Goal: Task Accomplishment & Management: Manage account settings

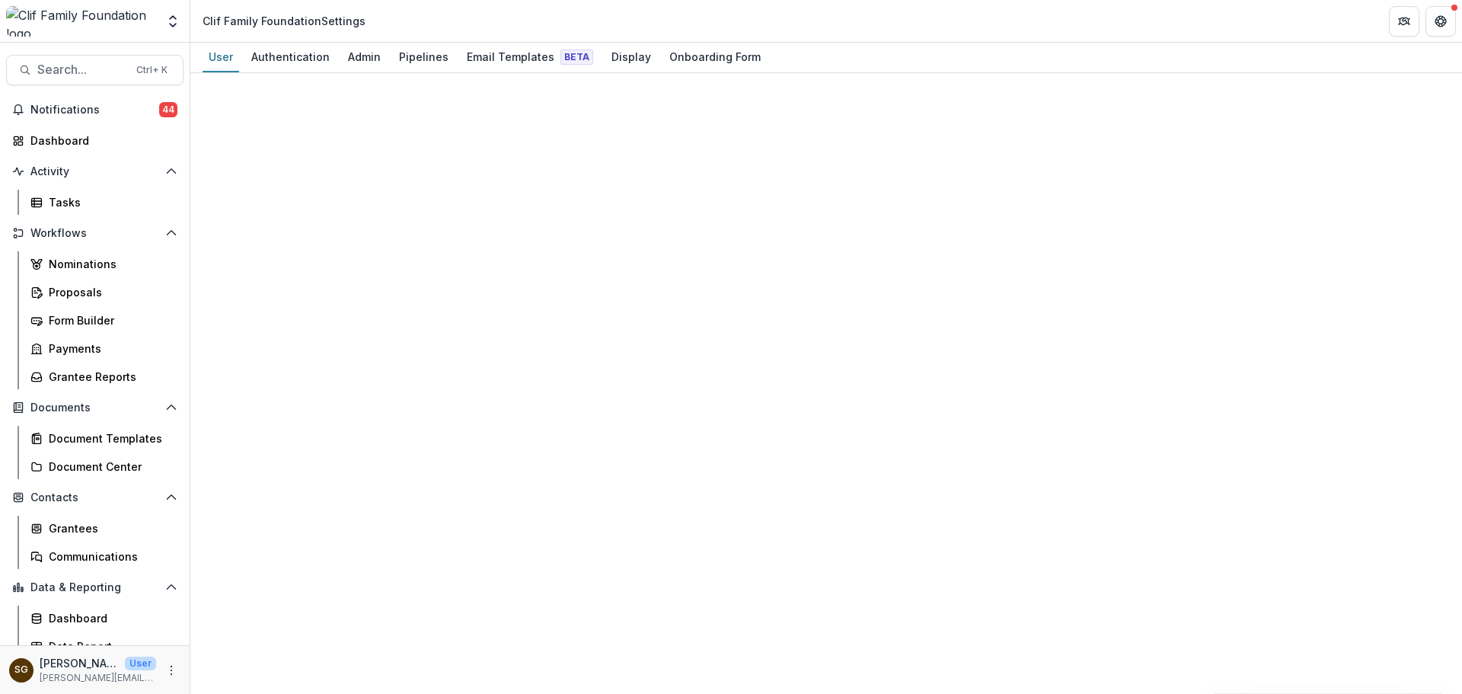
select select "****"
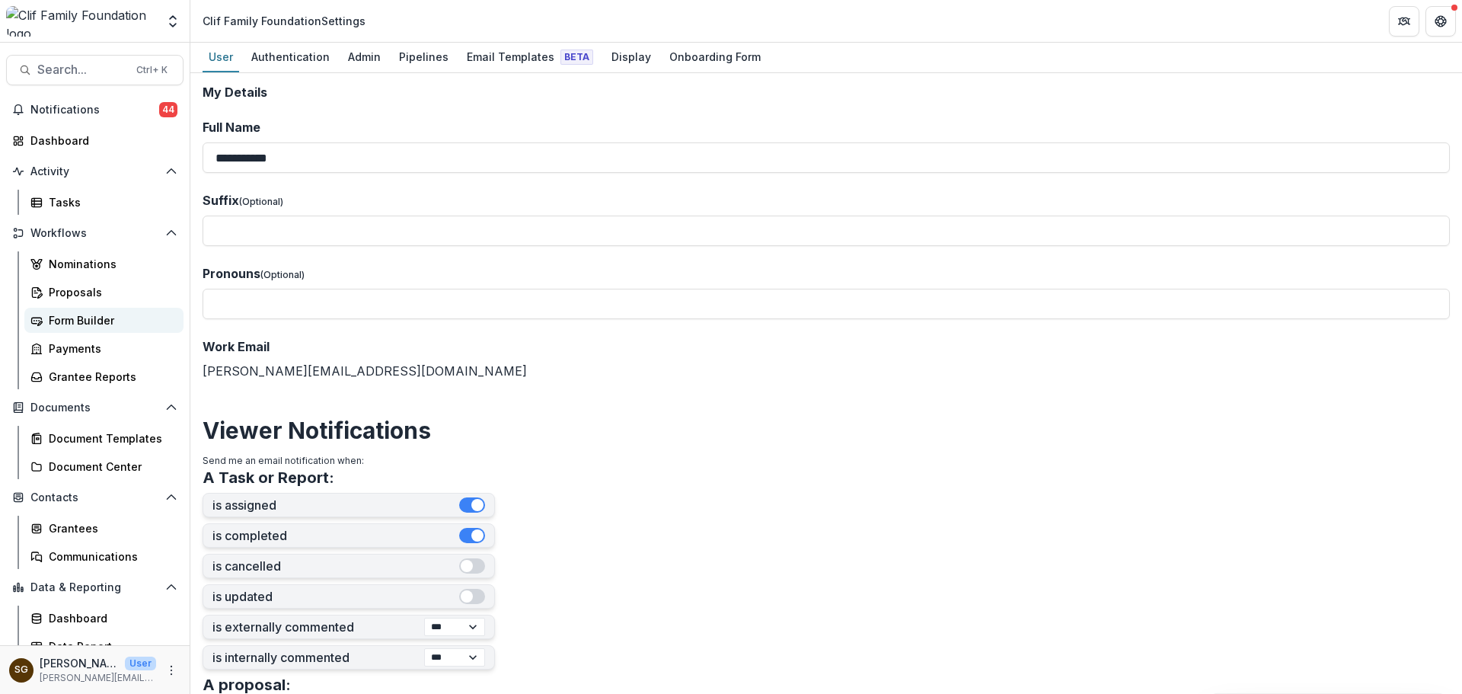
click at [101, 321] on div "Form Builder" at bounding box center [110, 320] width 123 height 16
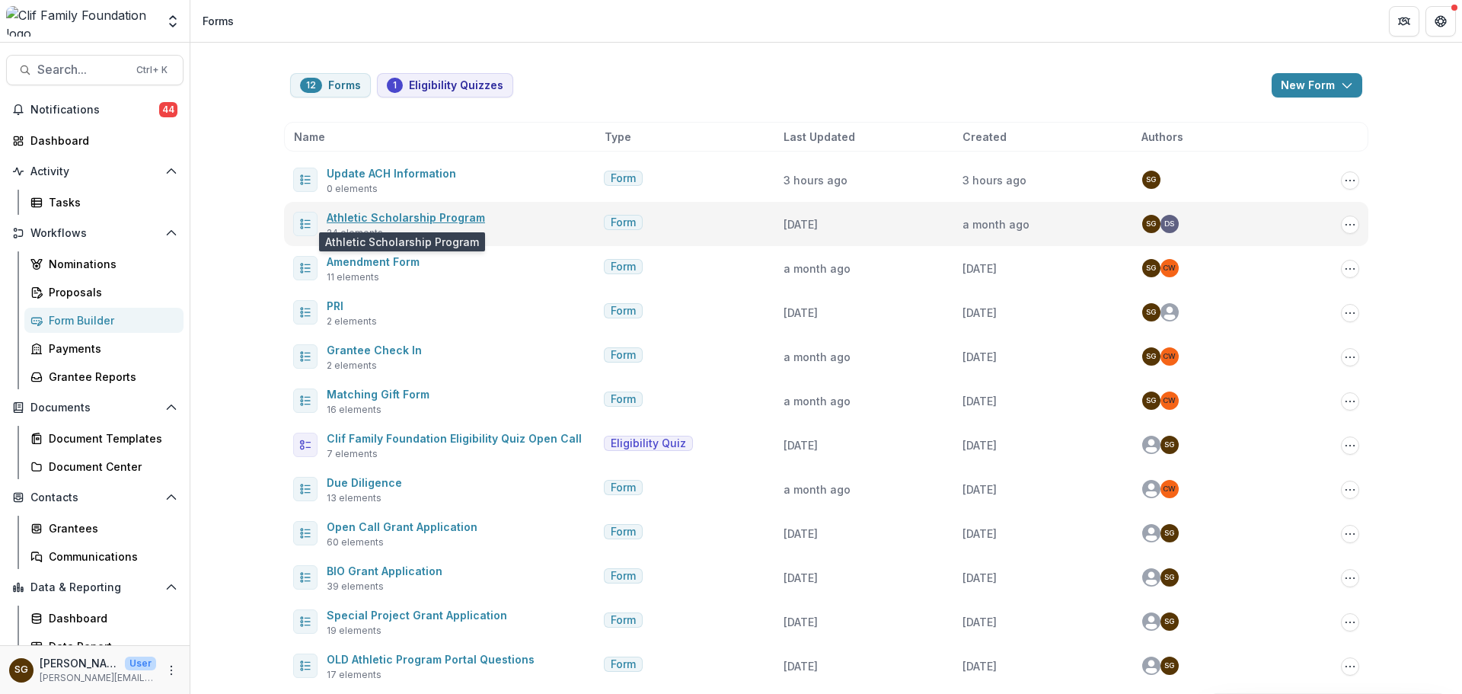
click at [391, 218] on link "Athletic Scholarship Program" at bounding box center [406, 217] width 158 height 13
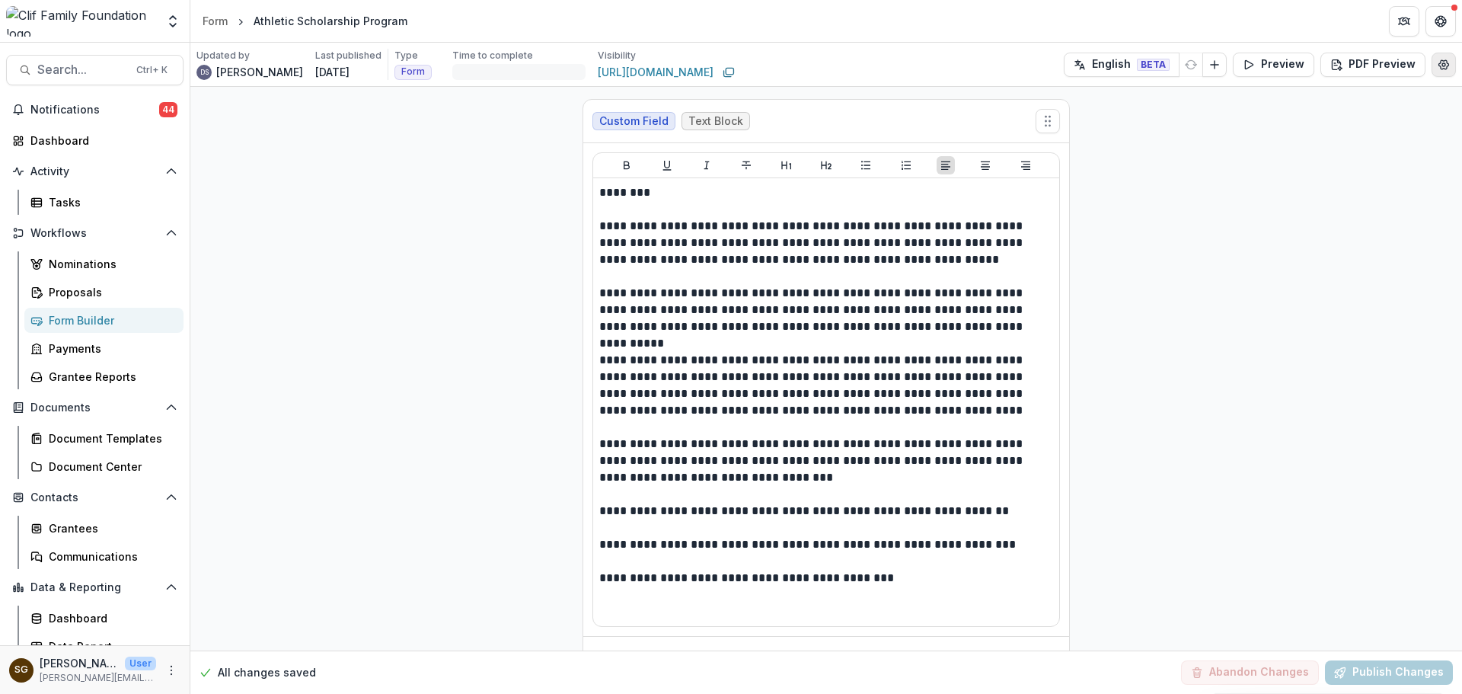
click at [1438, 69] on icon "Edit Form Settings" at bounding box center [1444, 65] width 12 height 12
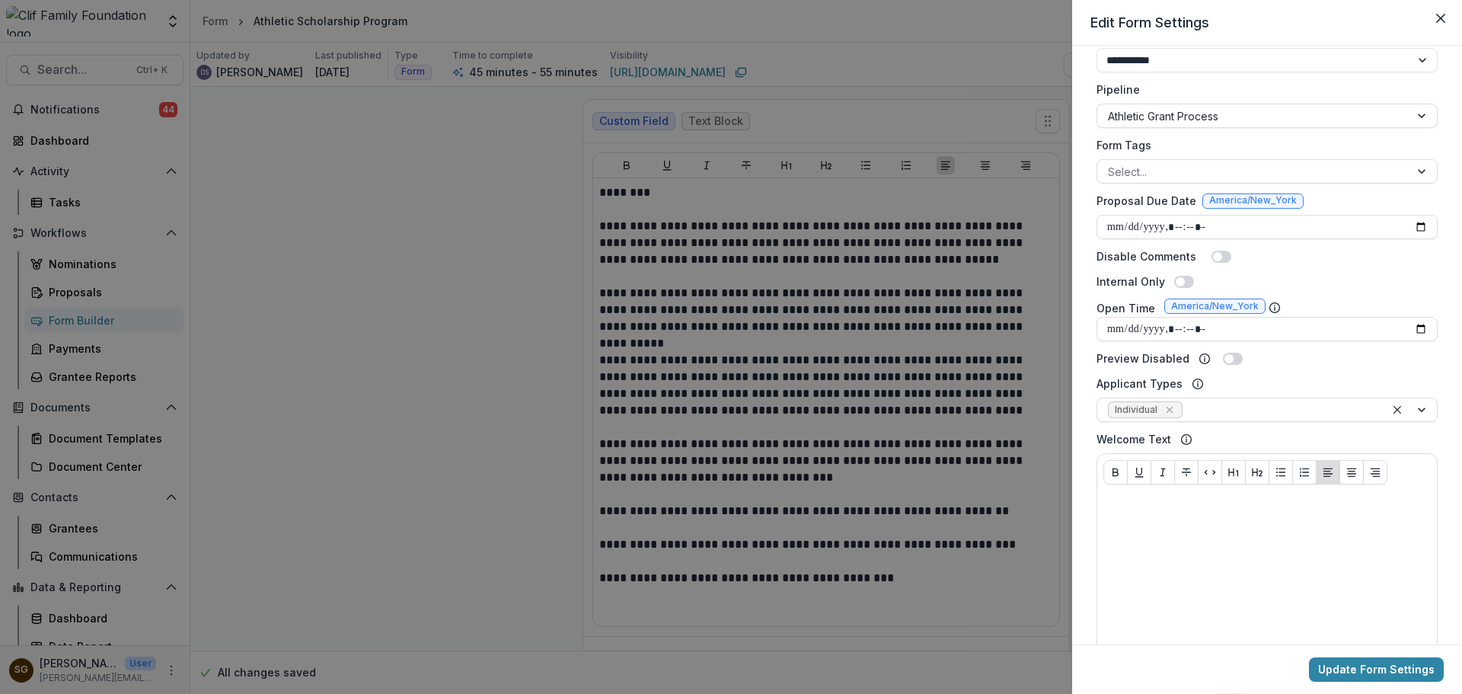
scroll to position [381, 0]
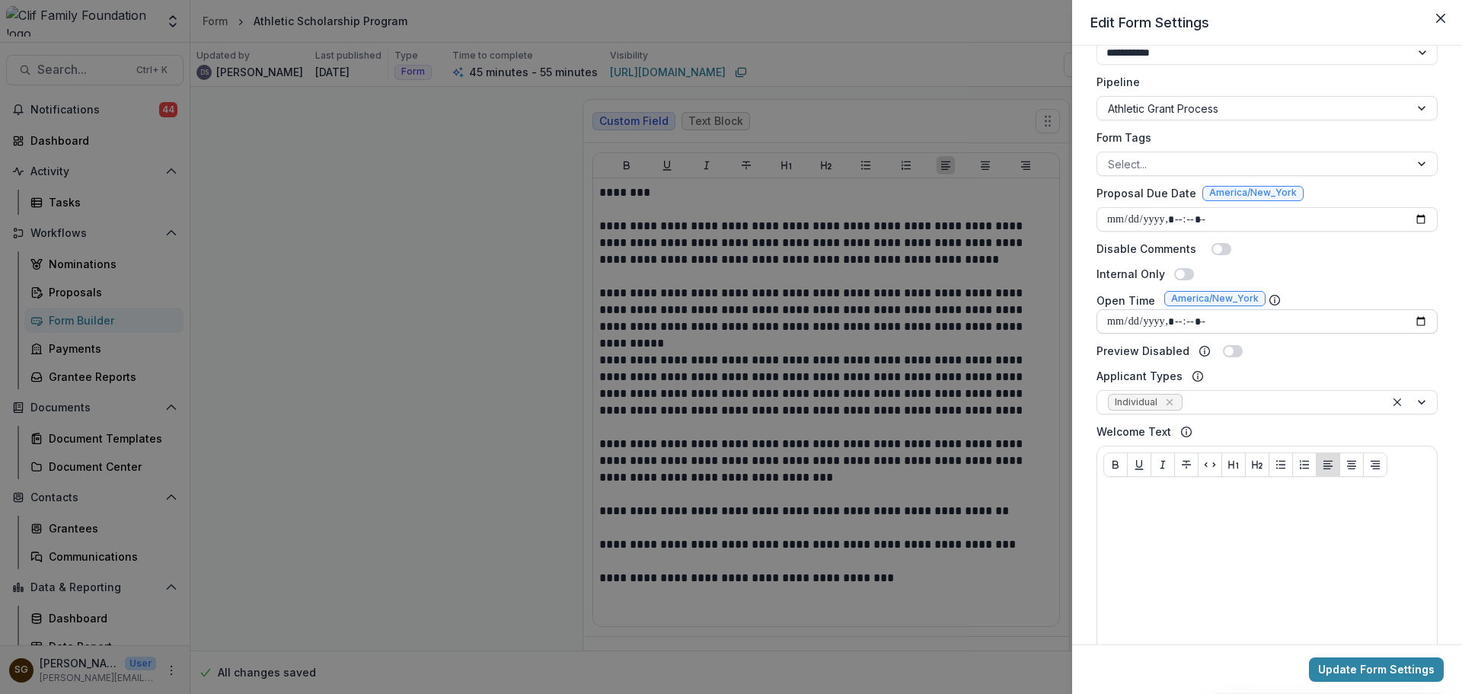
click at [1418, 323] on input "Open Time" at bounding box center [1267, 321] width 341 height 24
type input "**********"
click at [1299, 279] on div "Internal Only" at bounding box center [1267, 274] width 341 height 16
click at [1260, 320] on input "Open Time" at bounding box center [1267, 321] width 341 height 24
click at [1327, 286] on div "**********" at bounding box center [1266, 239] width 353 height 1113
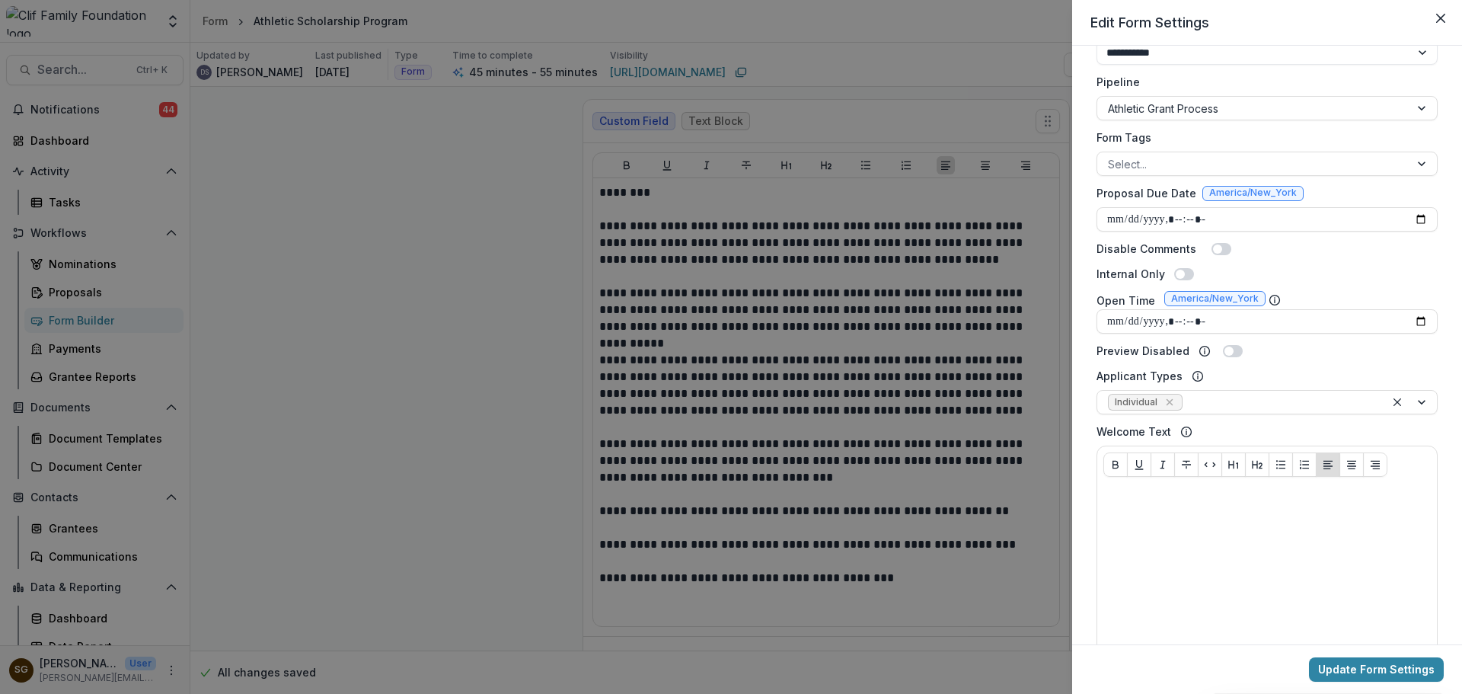
scroll to position [0, 0]
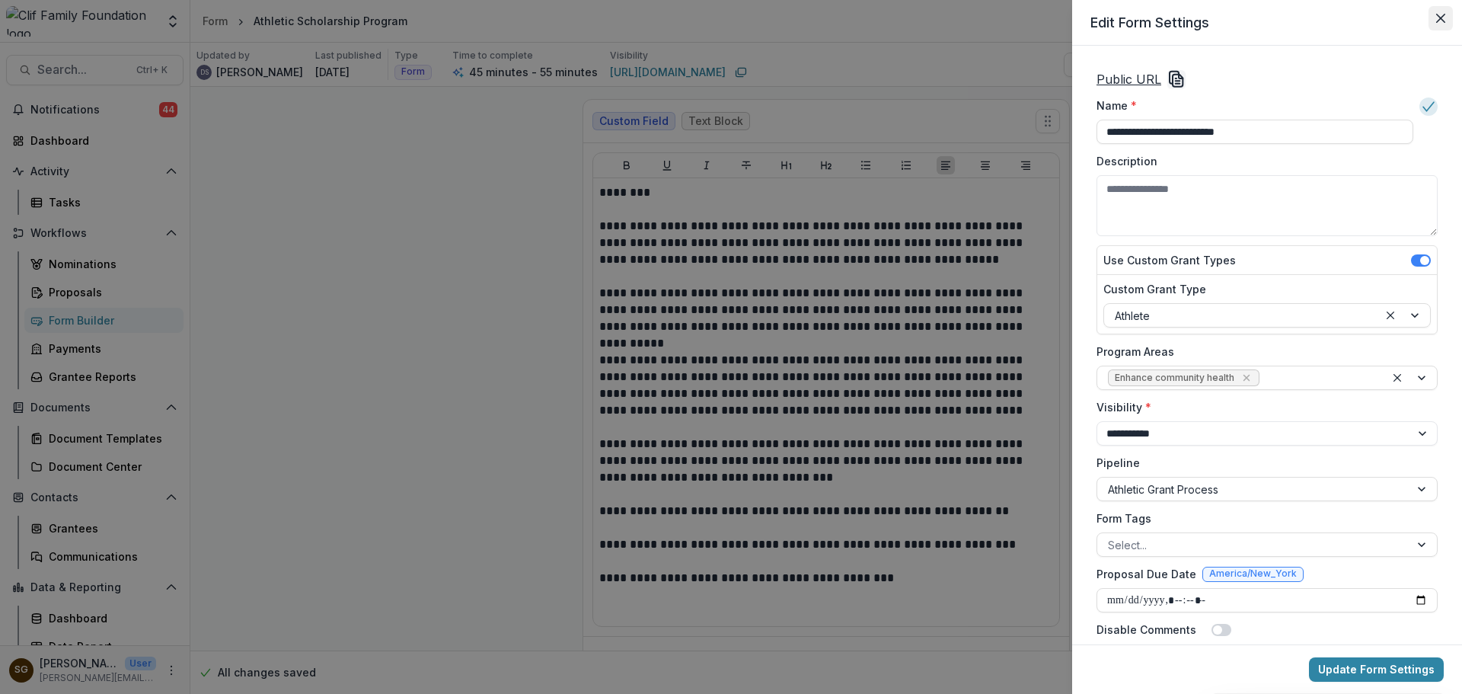
click at [1443, 25] on button "Close" at bounding box center [1441, 18] width 24 height 24
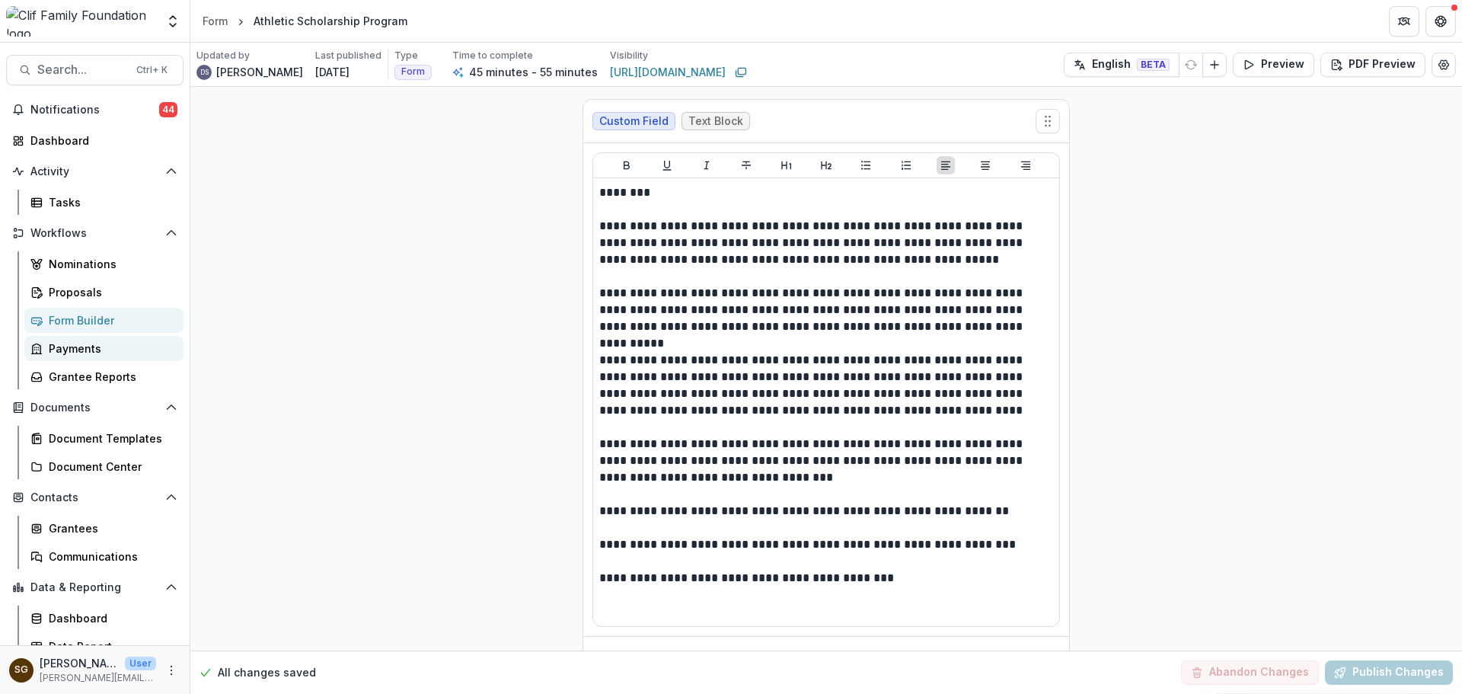
click at [73, 337] on link "Payments" at bounding box center [103, 348] width 159 height 25
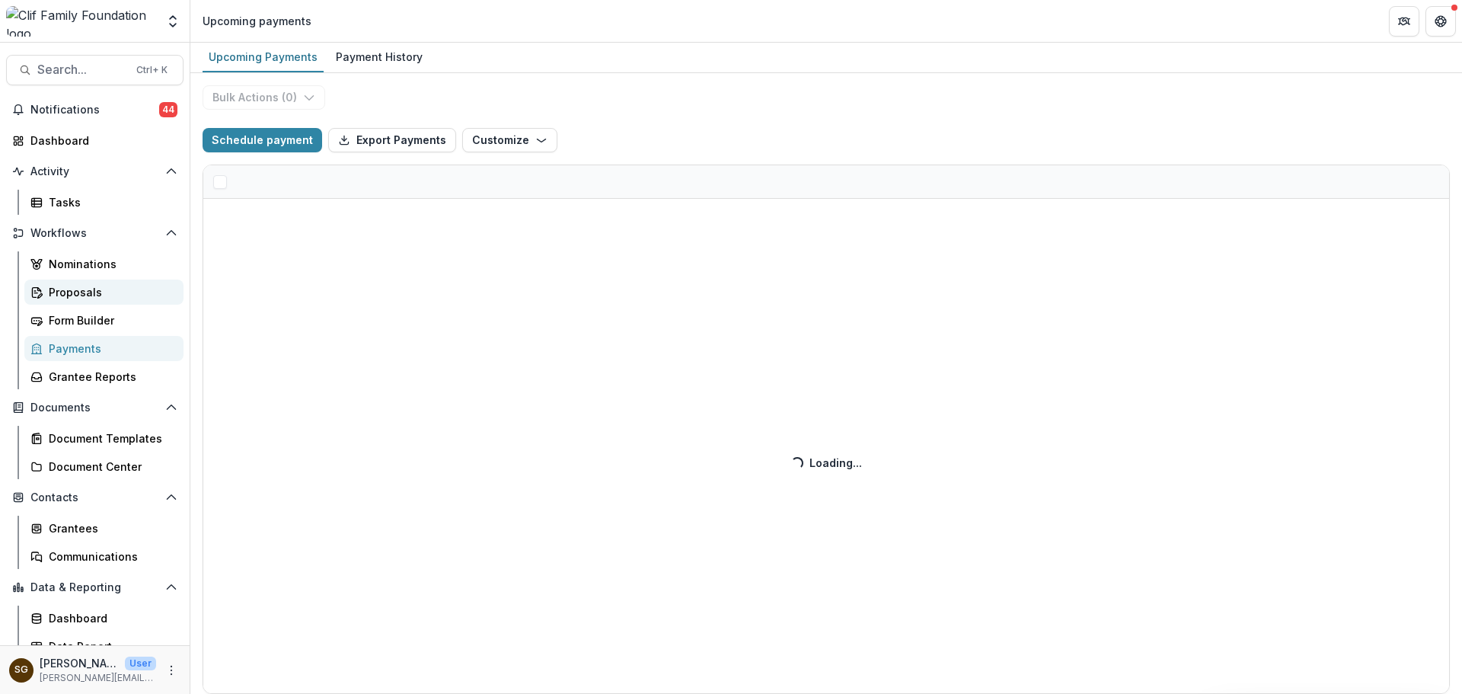
click at [73, 295] on div "Proposals" at bounding box center [110, 292] width 123 height 16
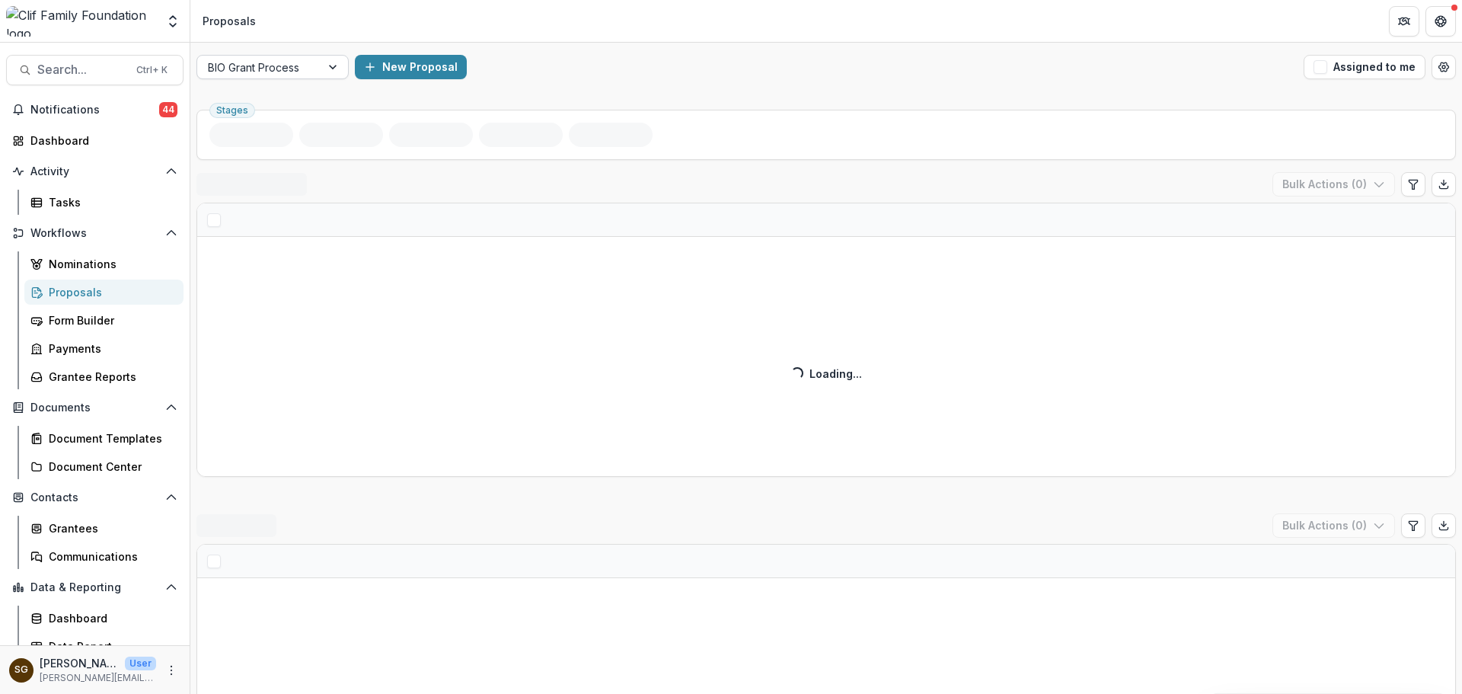
click at [323, 69] on div at bounding box center [334, 67] width 27 height 23
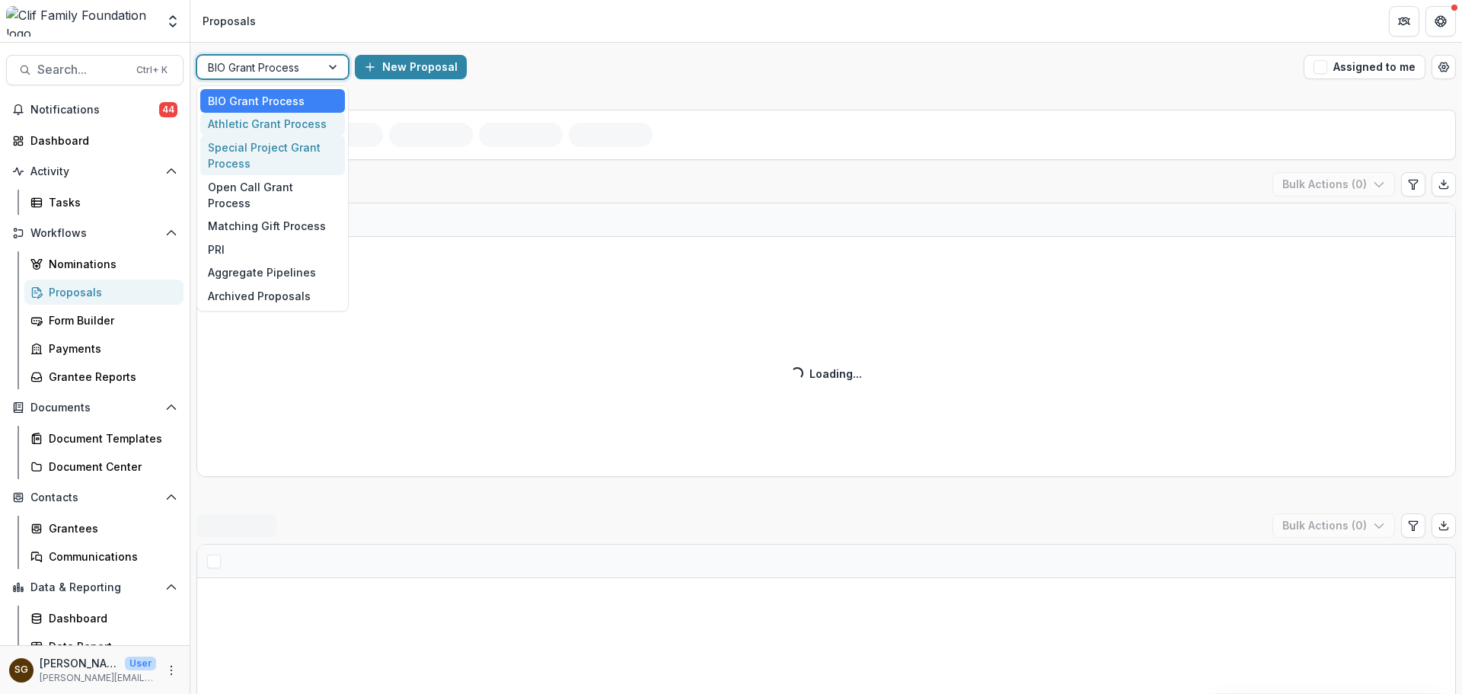
click at [288, 118] on div "Athletic Grant Process" at bounding box center [272, 125] width 145 height 24
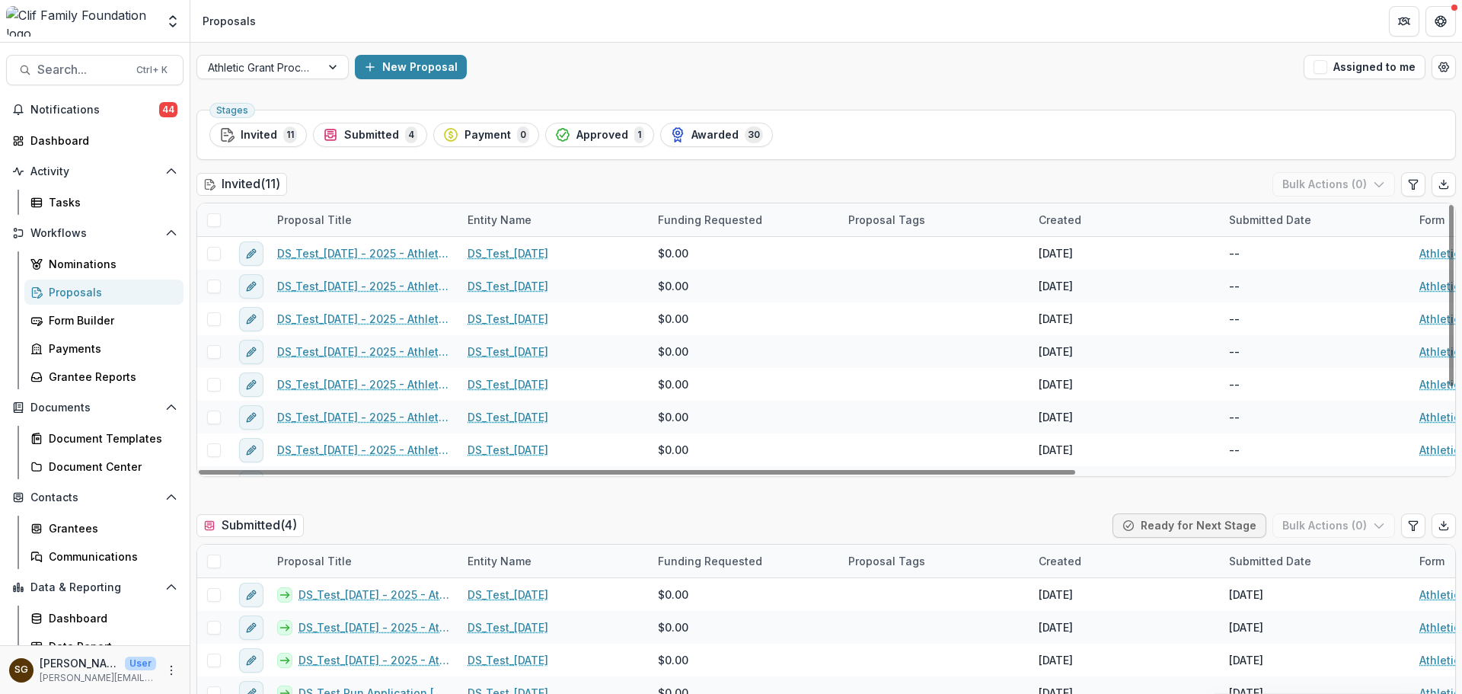
click at [207, 217] on span at bounding box center [214, 220] width 14 height 14
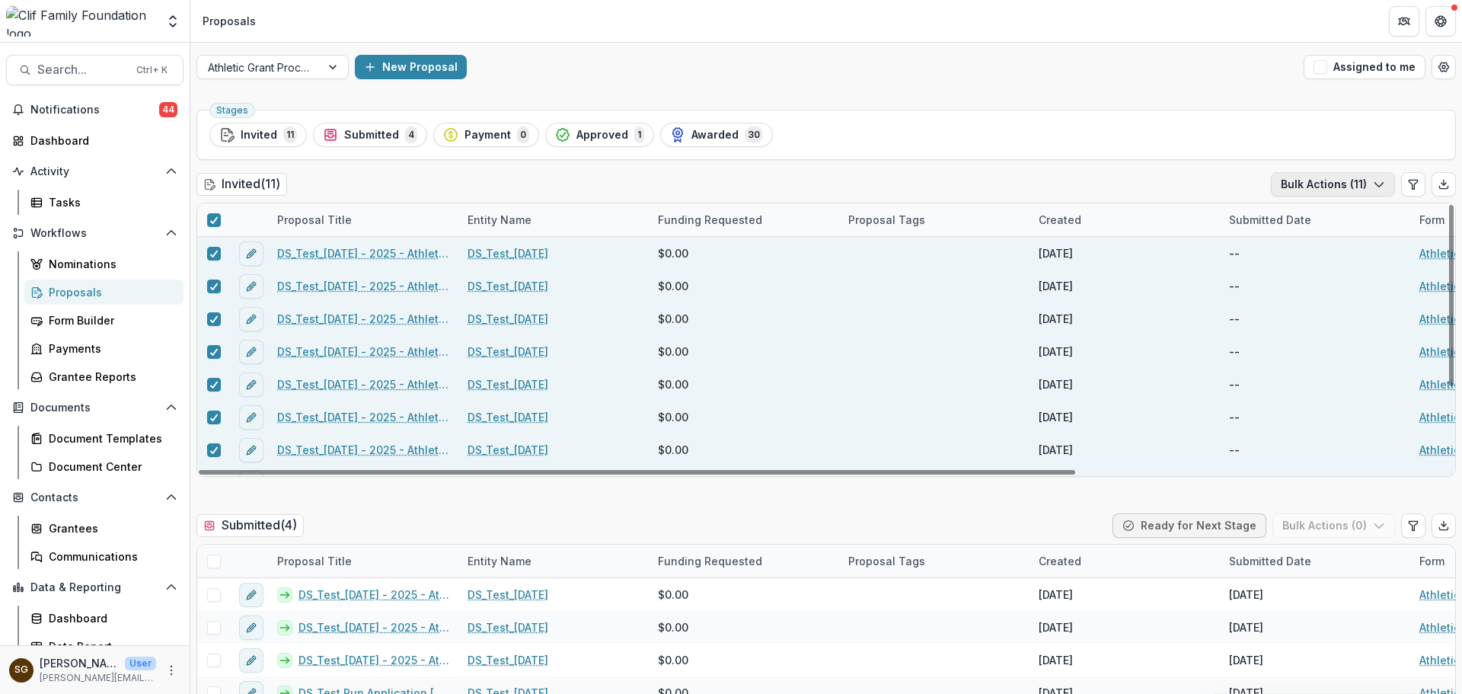
click at [1359, 183] on button "Bulk Actions ( 11 )" at bounding box center [1333, 184] width 124 height 24
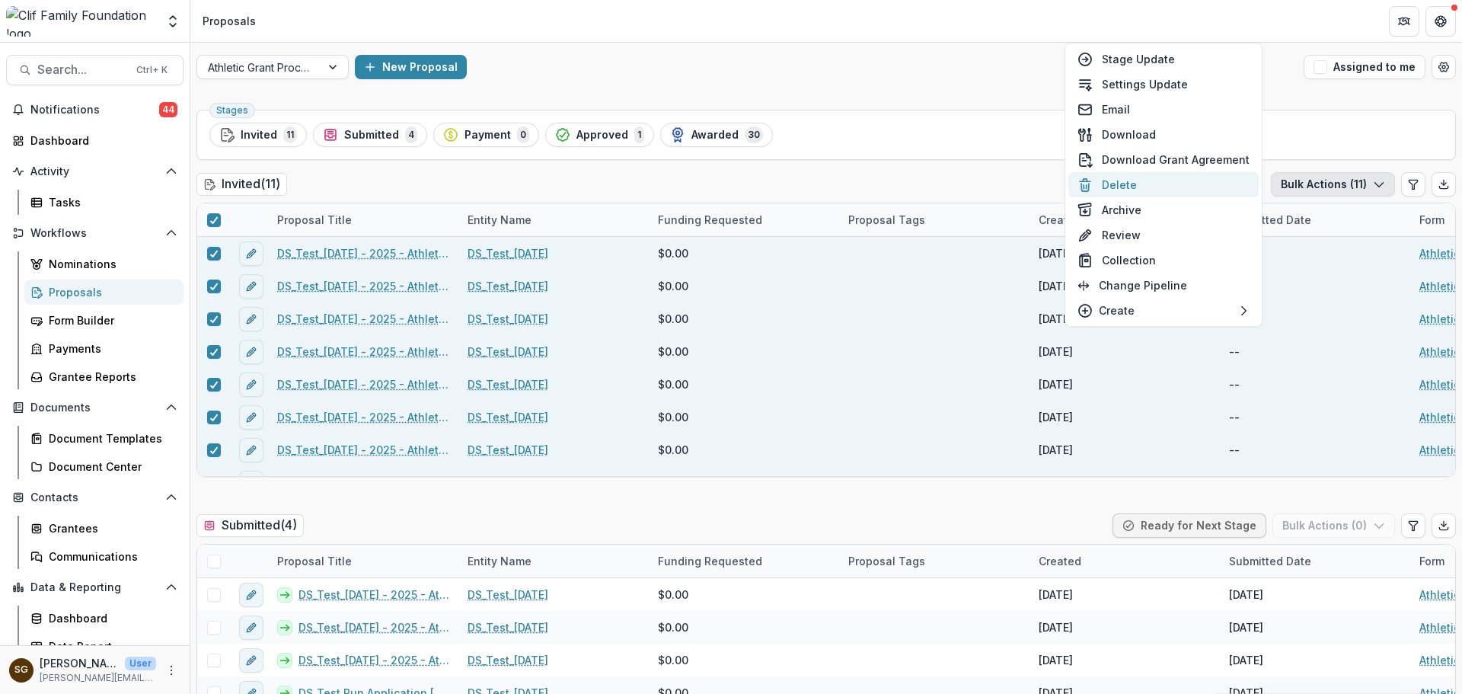
click at [1102, 184] on button "Delete" at bounding box center [1163, 184] width 190 height 25
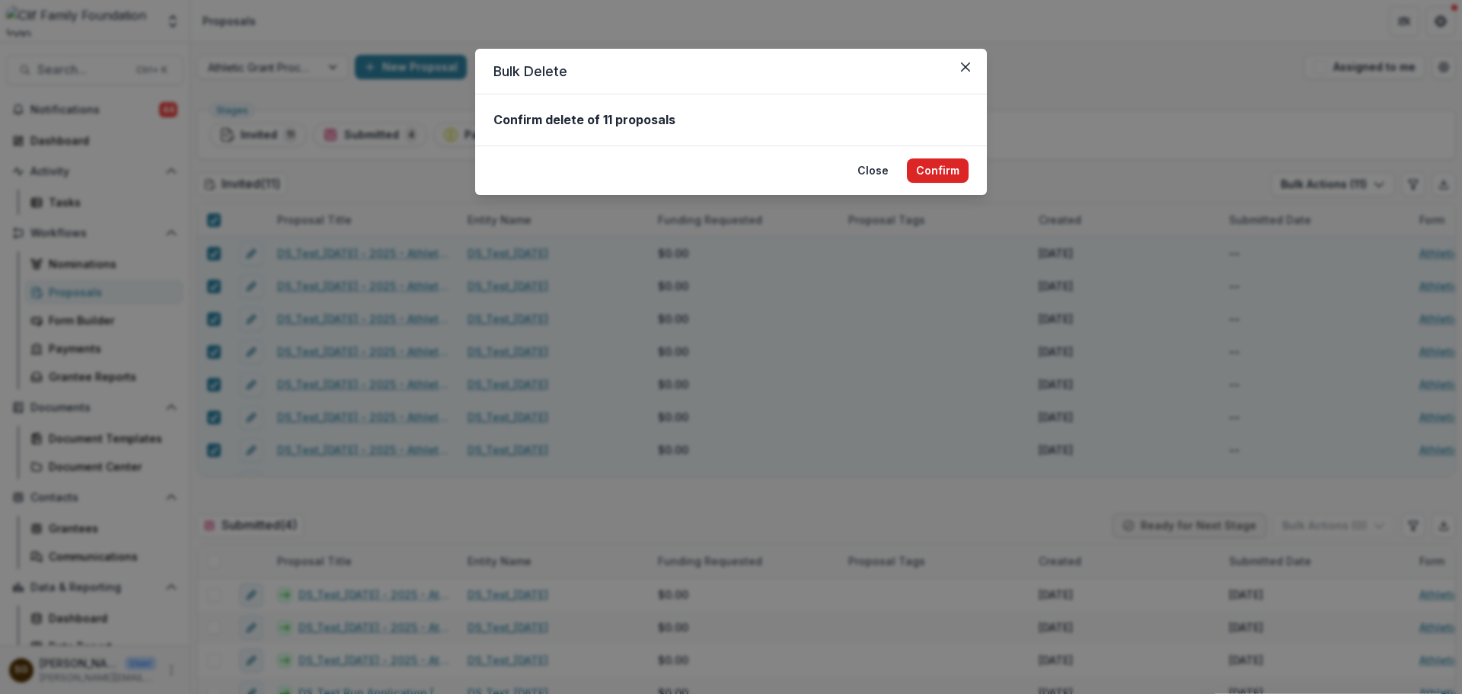
click at [953, 176] on button "Confirm" at bounding box center [938, 170] width 62 height 24
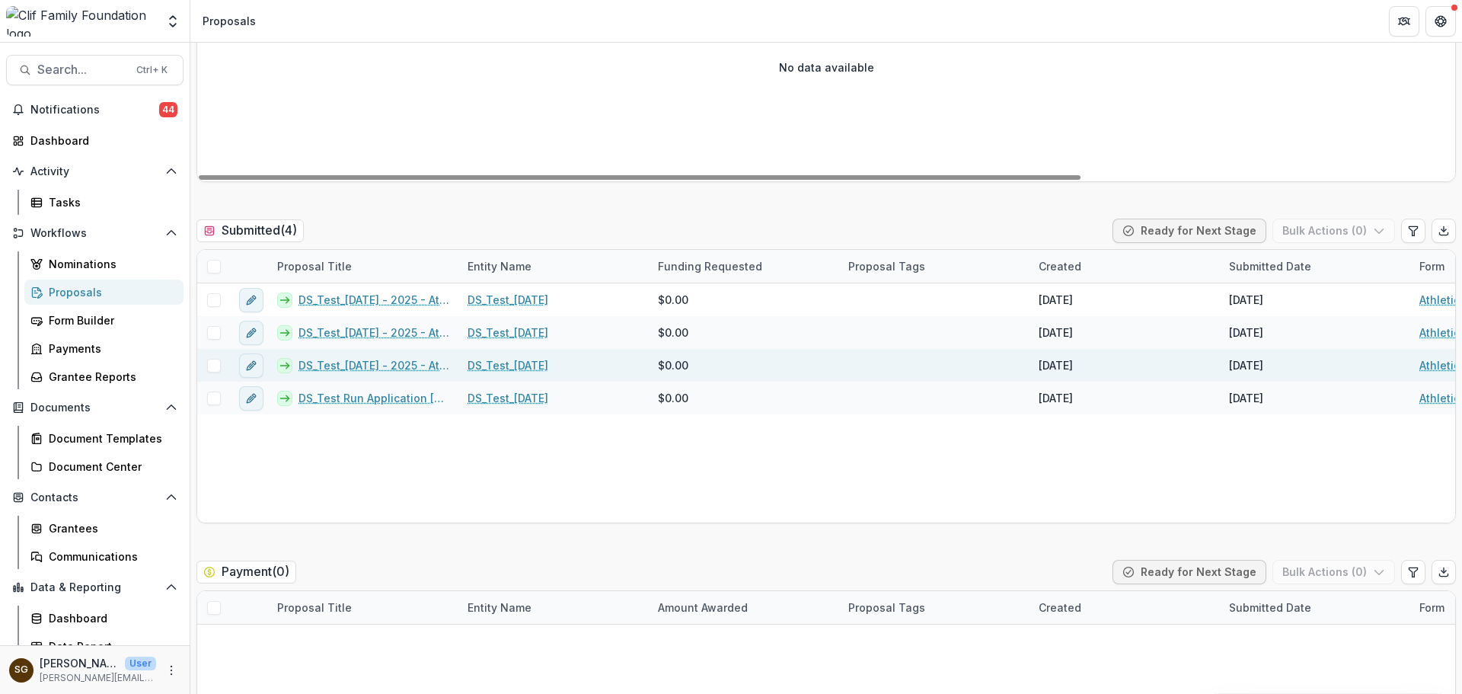
scroll to position [305, 0]
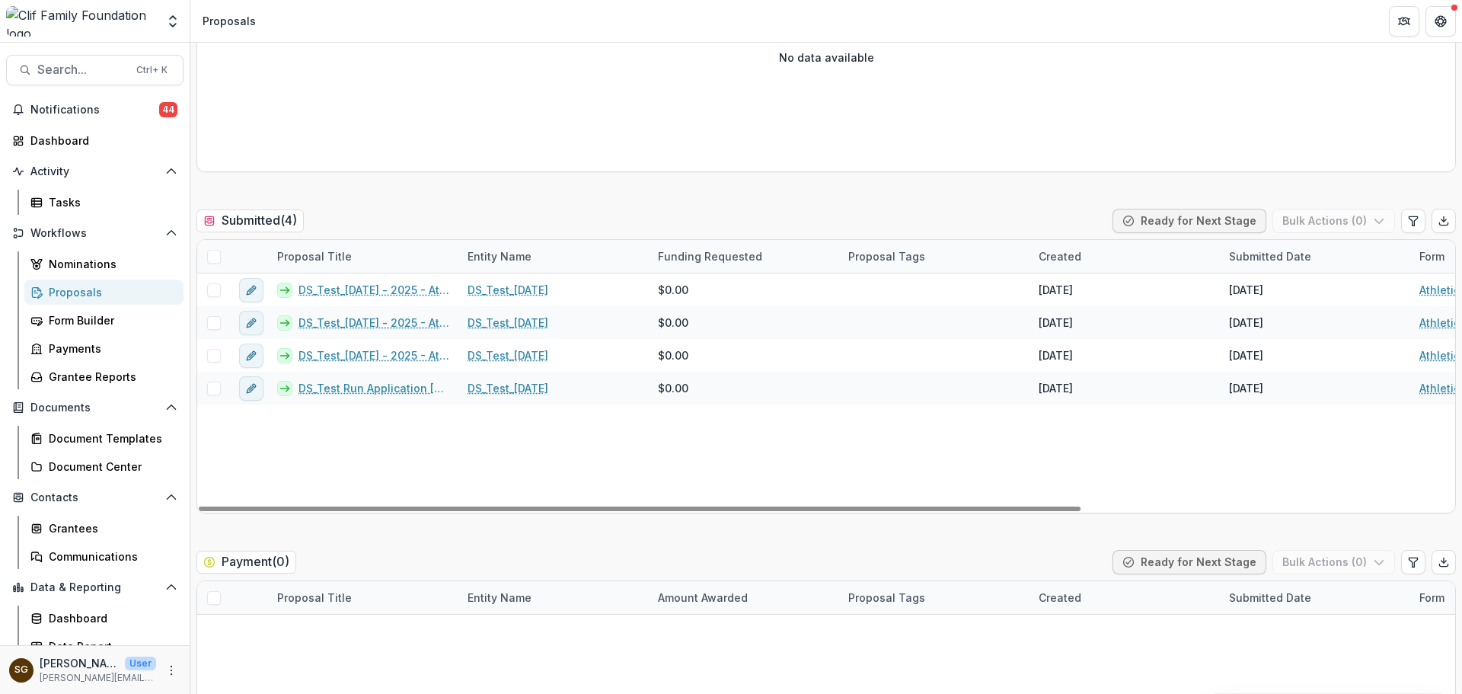
click at [209, 260] on span at bounding box center [214, 257] width 14 height 14
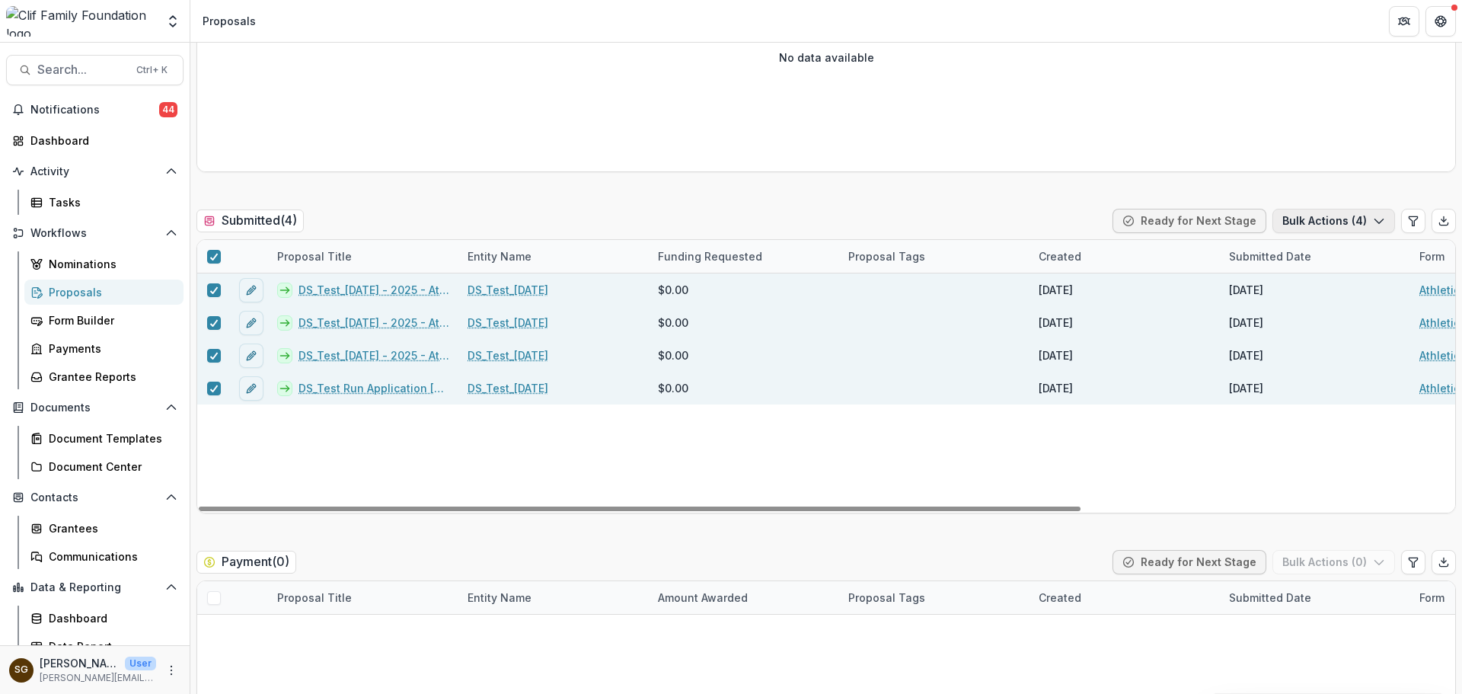
click at [1314, 230] on button "Bulk Actions ( 4 )" at bounding box center [1333, 221] width 123 height 24
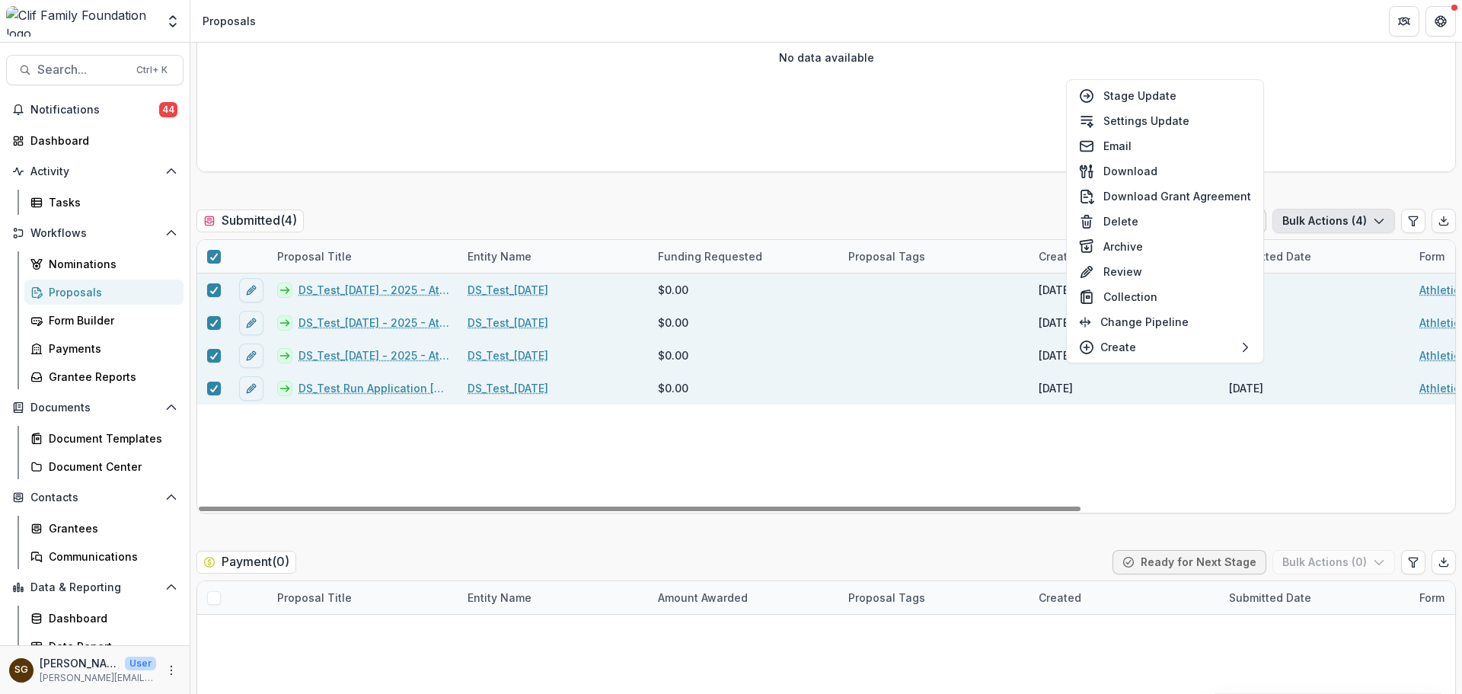
click at [570, 579] on div "Payment ( 0 ) Ready for Next Stage Bulk Actions ( 0 )" at bounding box center [826, 565] width 1260 height 30
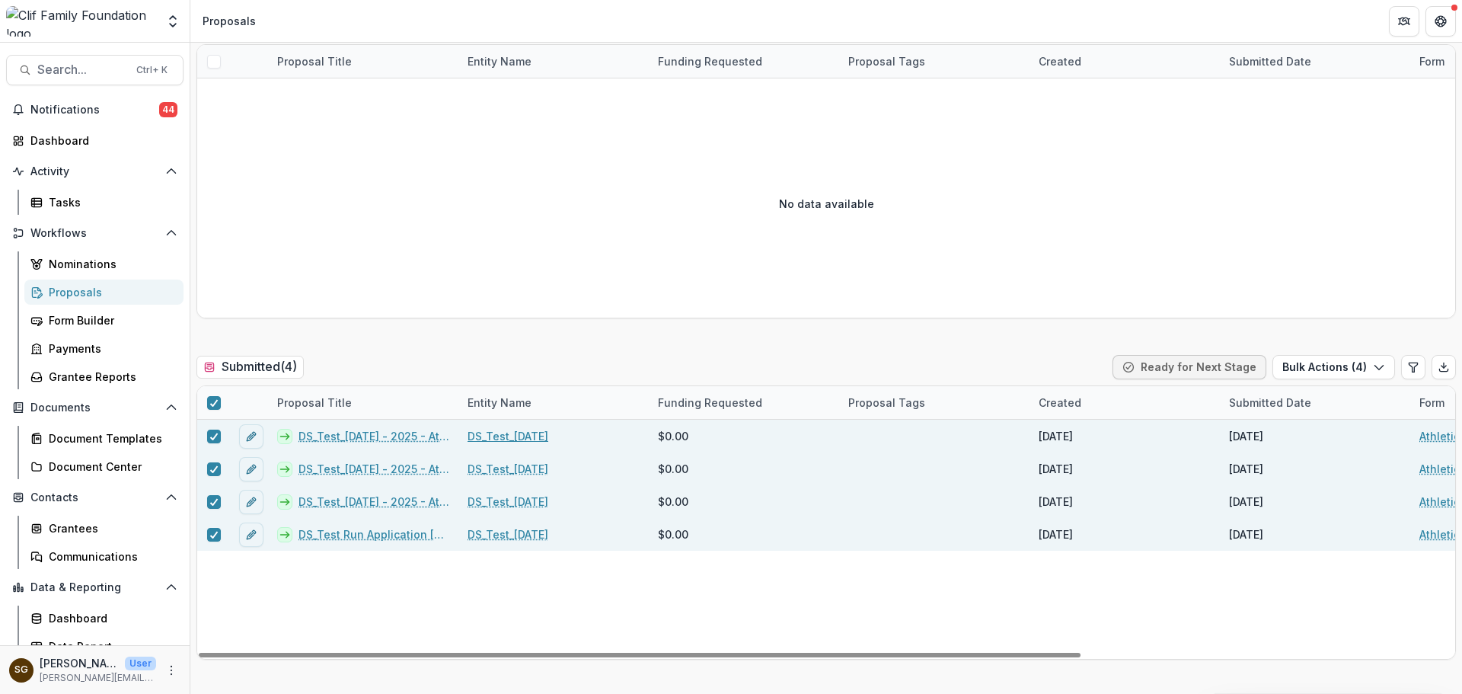
scroll to position [152, 0]
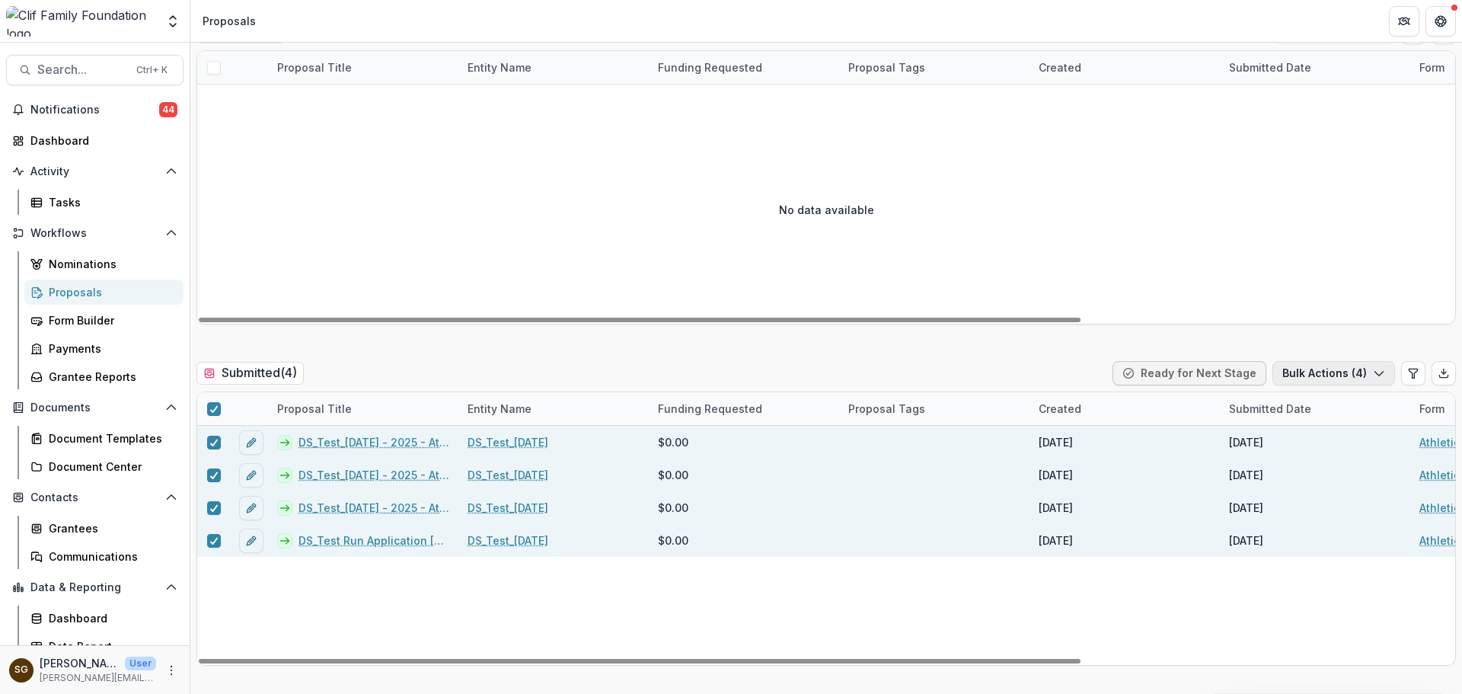
click at [1307, 363] on button "Bulk Actions ( 4 )" at bounding box center [1333, 373] width 123 height 24
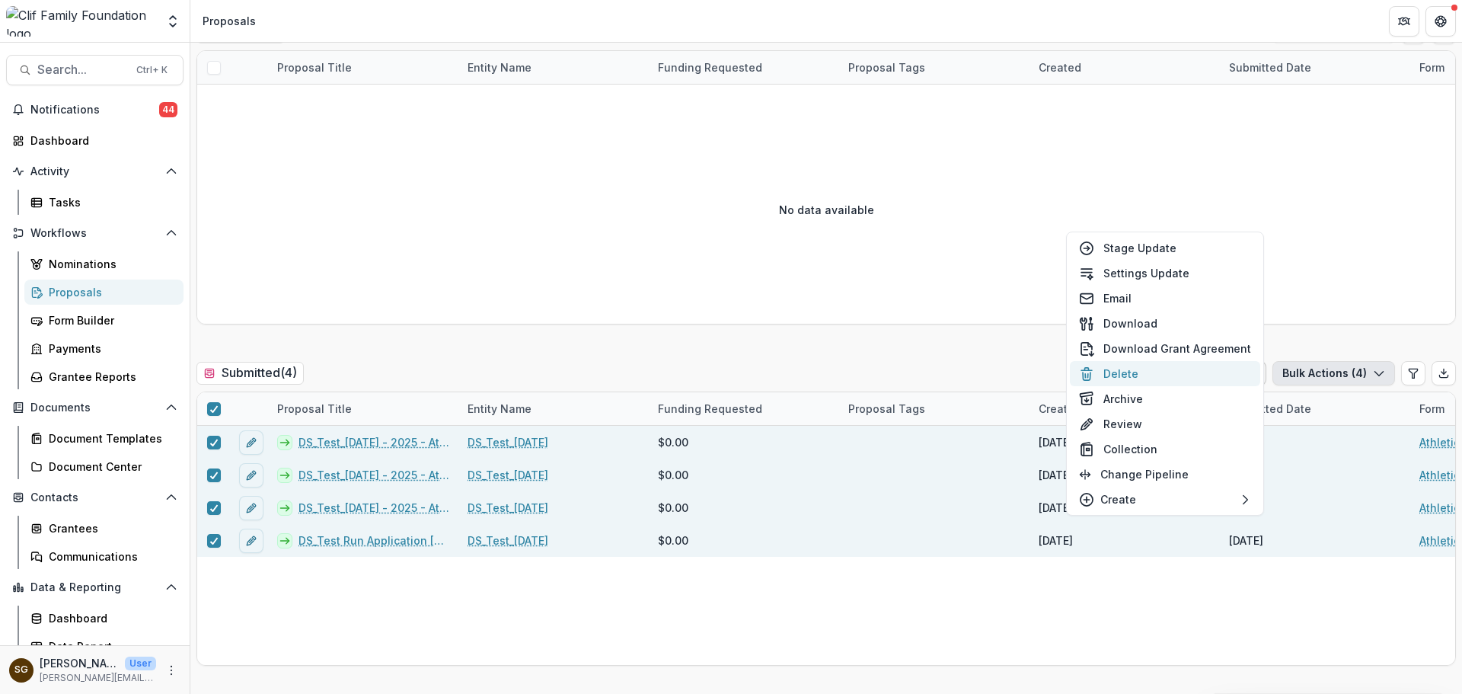
click at [1160, 378] on button "Delete" at bounding box center [1165, 373] width 190 height 25
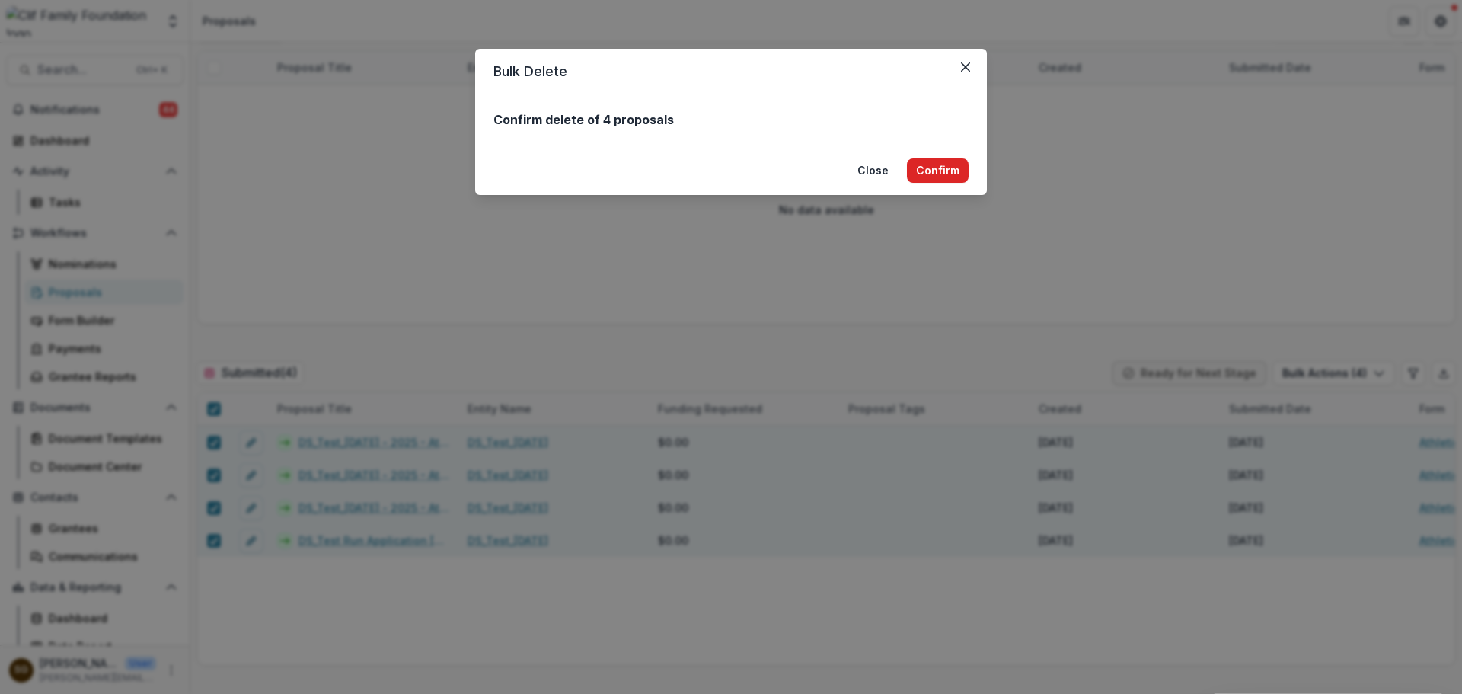
click at [940, 168] on button "Confirm" at bounding box center [938, 170] width 62 height 24
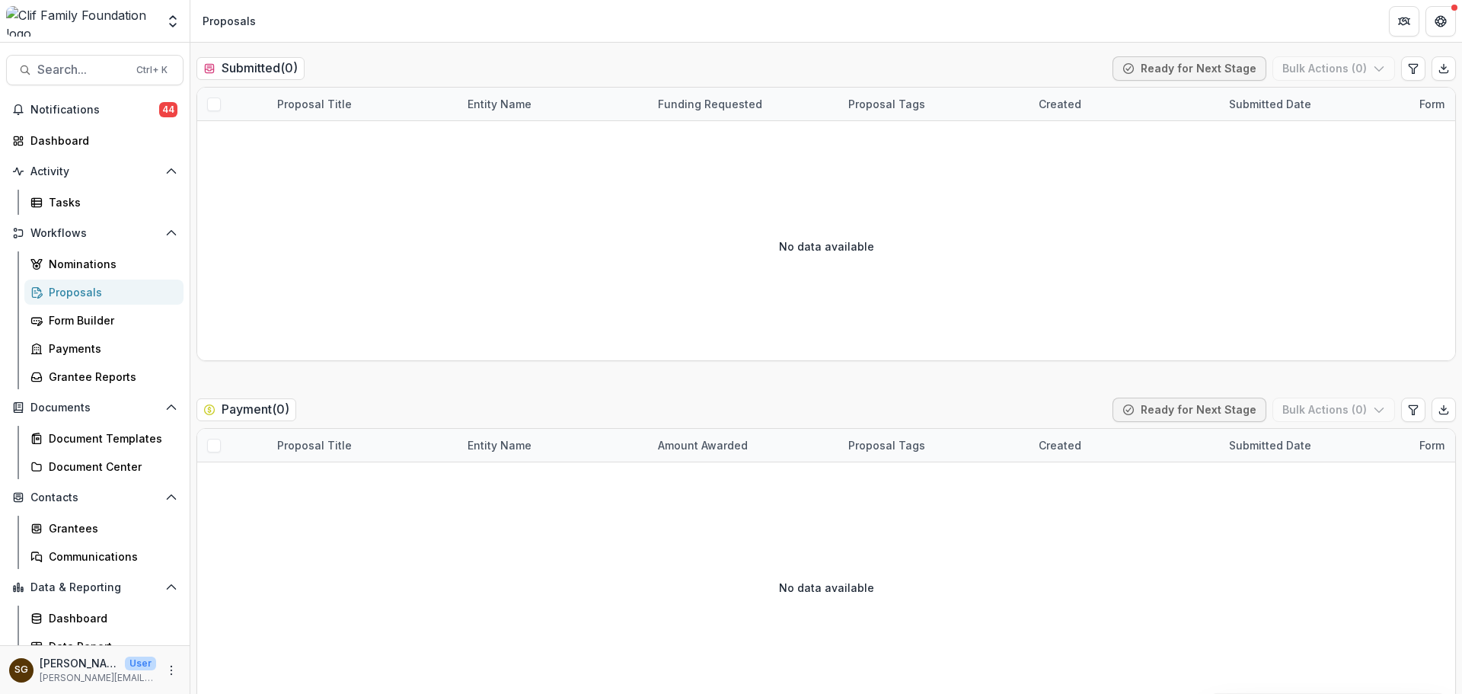
scroll to position [914, 0]
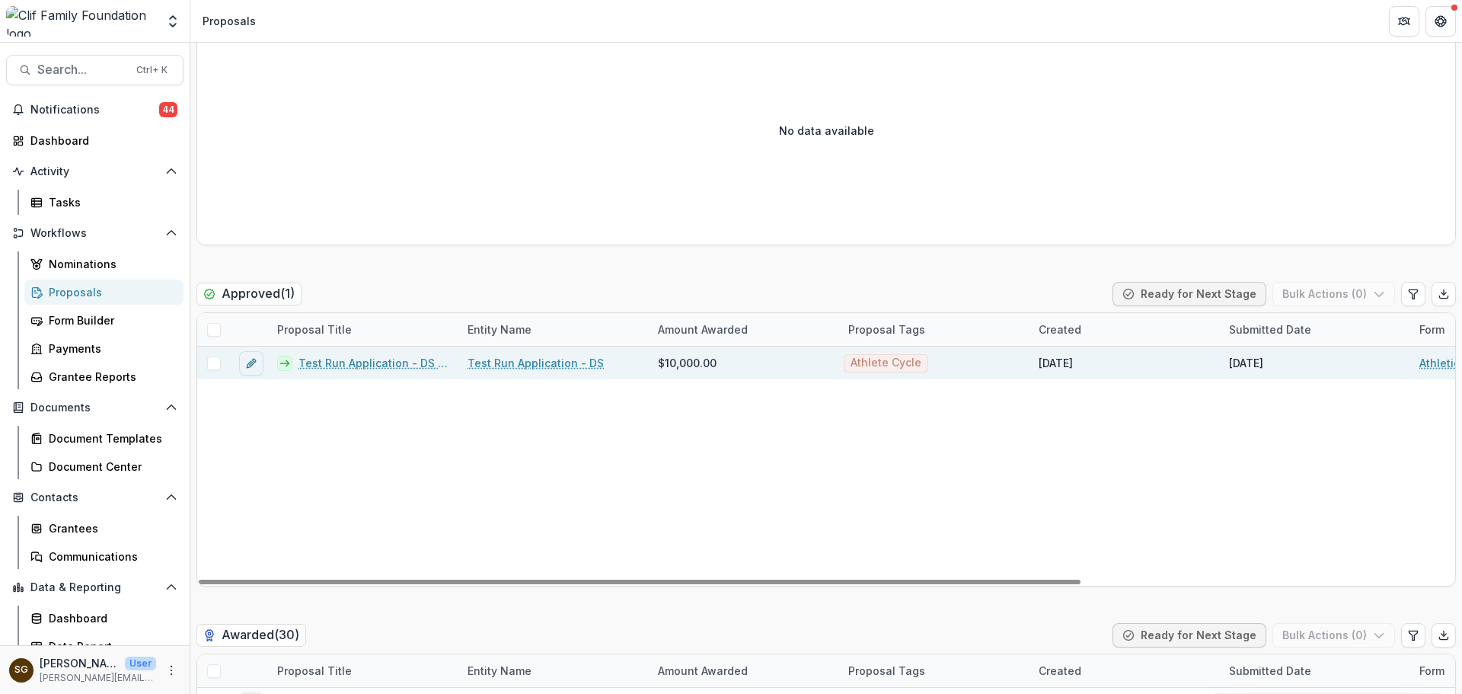
click at [221, 371] on div at bounding box center [213, 362] width 33 height 33
click at [216, 366] on span at bounding box center [214, 363] width 14 height 14
click at [1319, 289] on button "Bulk Actions ( 1 )" at bounding box center [1336, 294] width 120 height 24
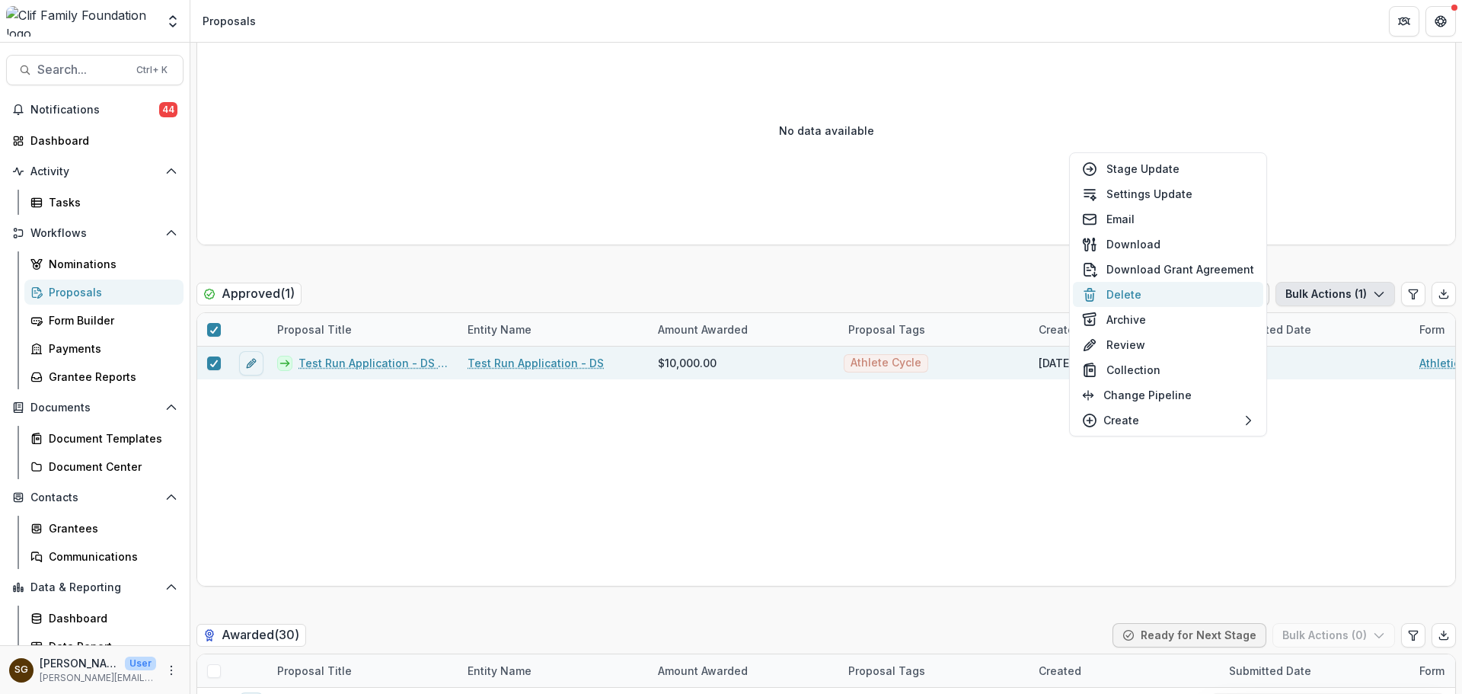
click at [1190, 305] on button "Delete" at bounding box center [1168, 294] width 190 height 25
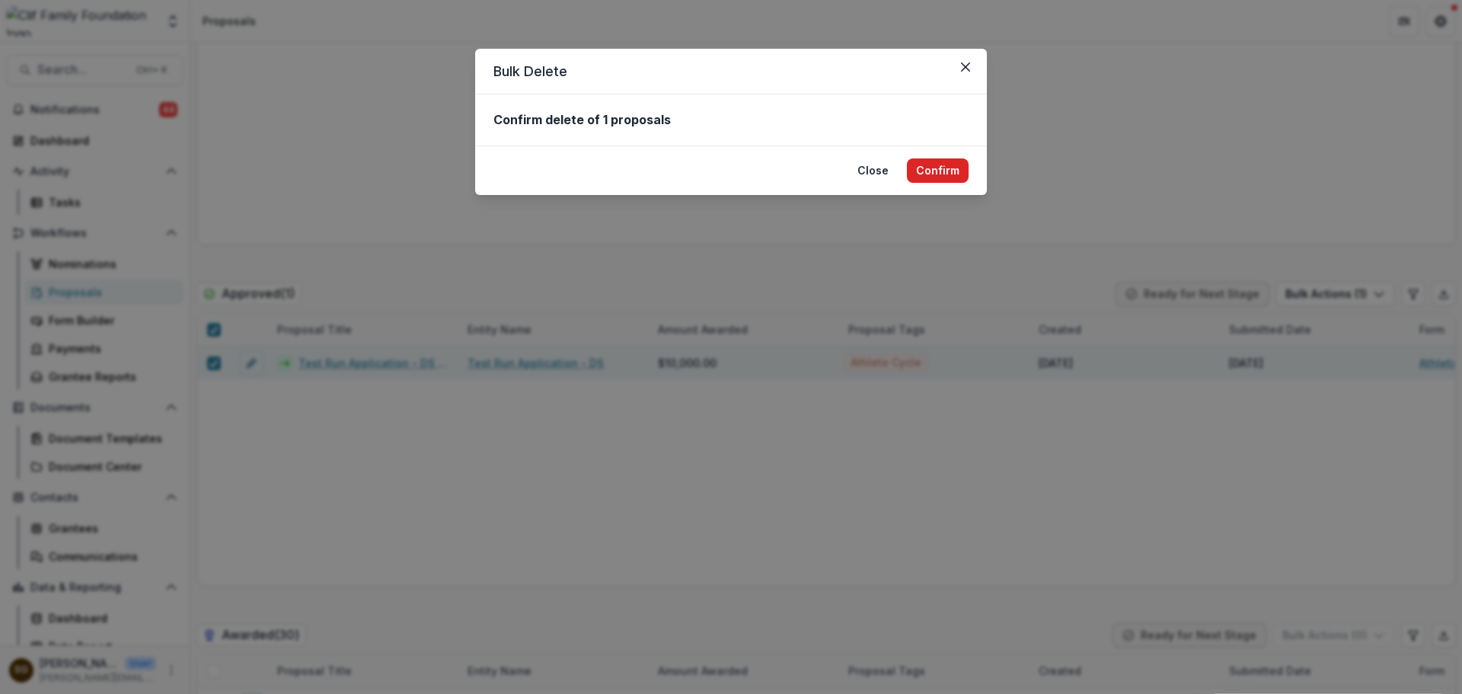
click at [937, 165] on button "Confirm" at bounding box center [938, 170] width 62 height 24
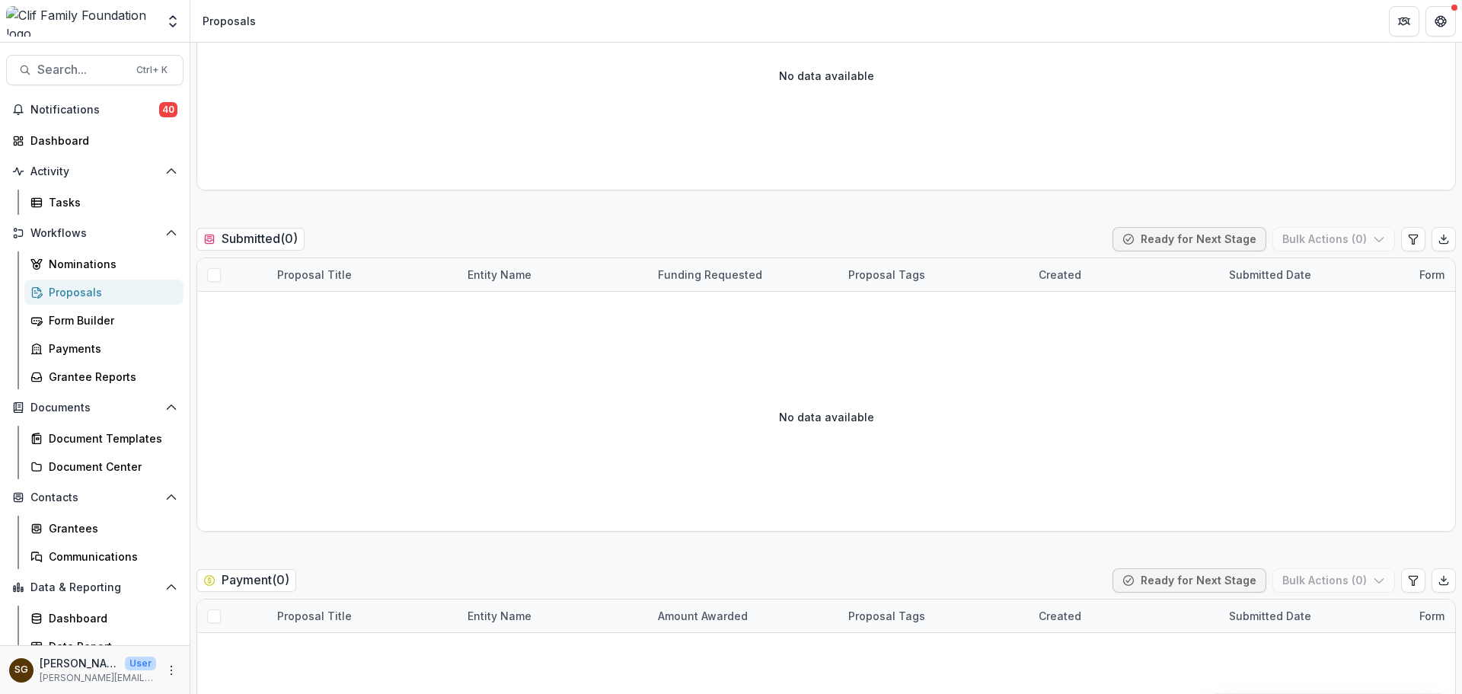
scroll to position [0, 0]
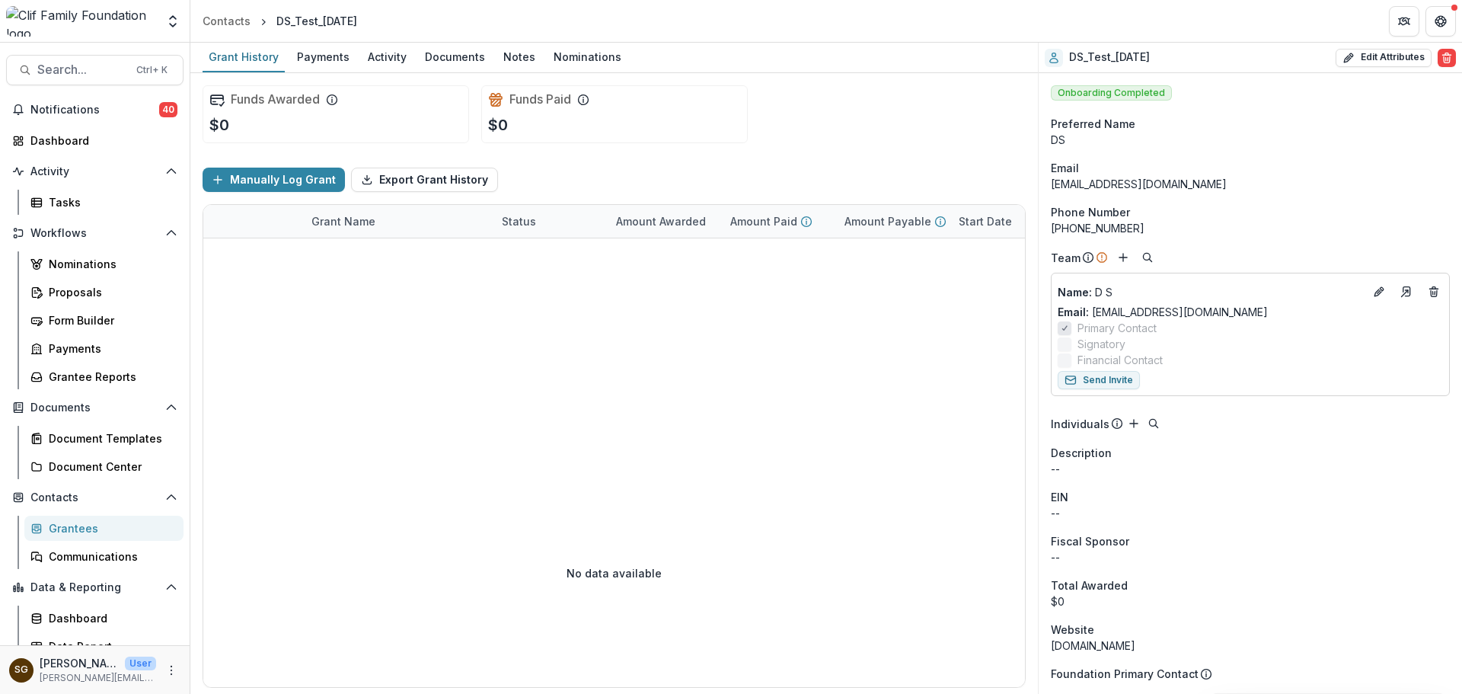
click at [113, 535] on div "Grantees" at bounding box center [110, 528] width 123 height 16
